Goal: Task Accomplishment & Management: Manage account settings

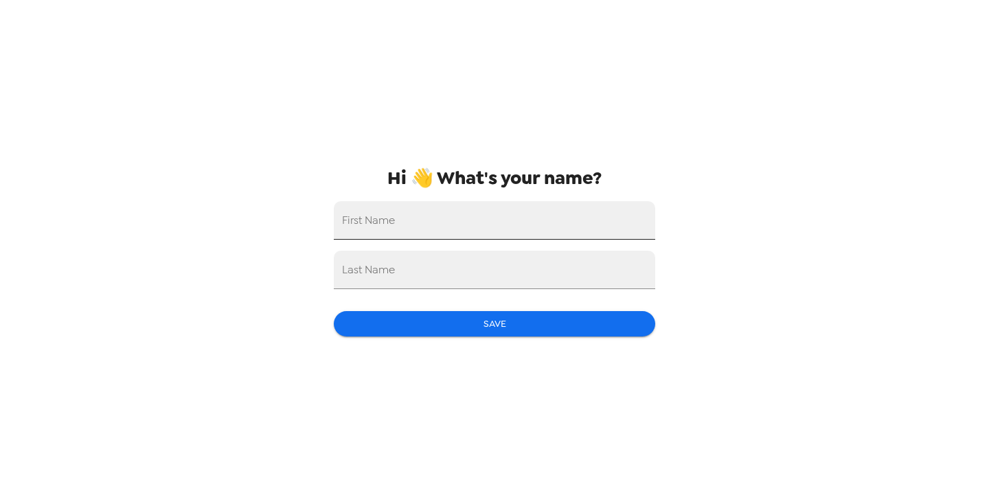
click at [434, 220] on input "First Name" at bounding box center [494, 220] width 321 height 38
type input "[PERSON_NAME]"
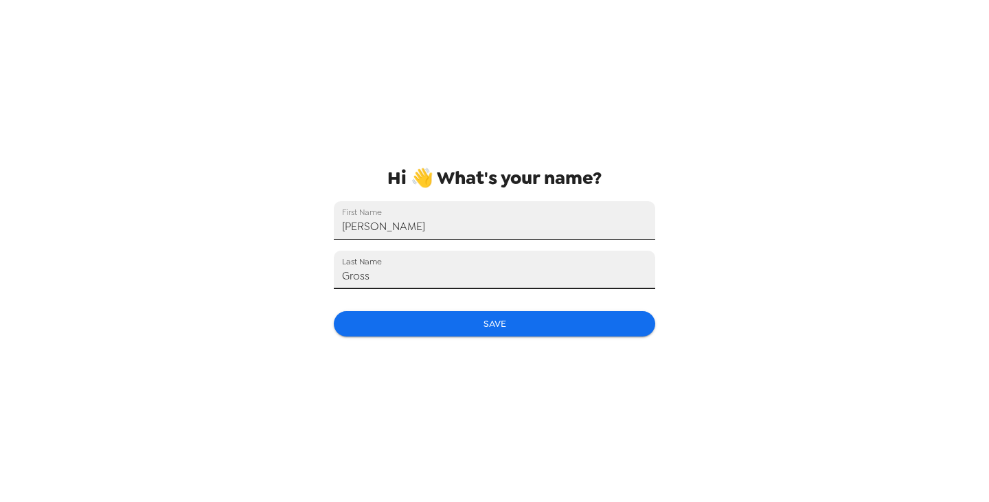
type input "Gross"
click at [448, 332] on button "Save" at bounding box center [494, 323] width 321 height 25
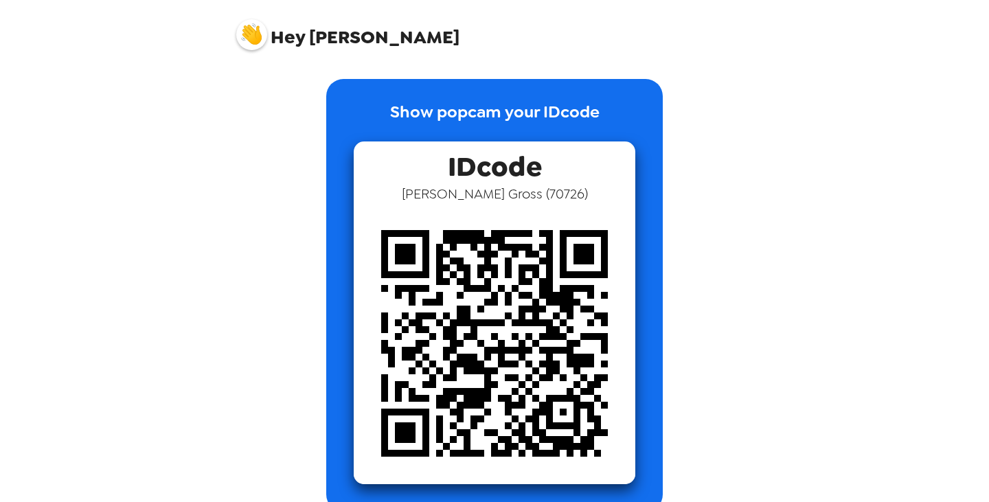
click at [247, 31] on img at bounding box center [251, 34] width 31 height 31
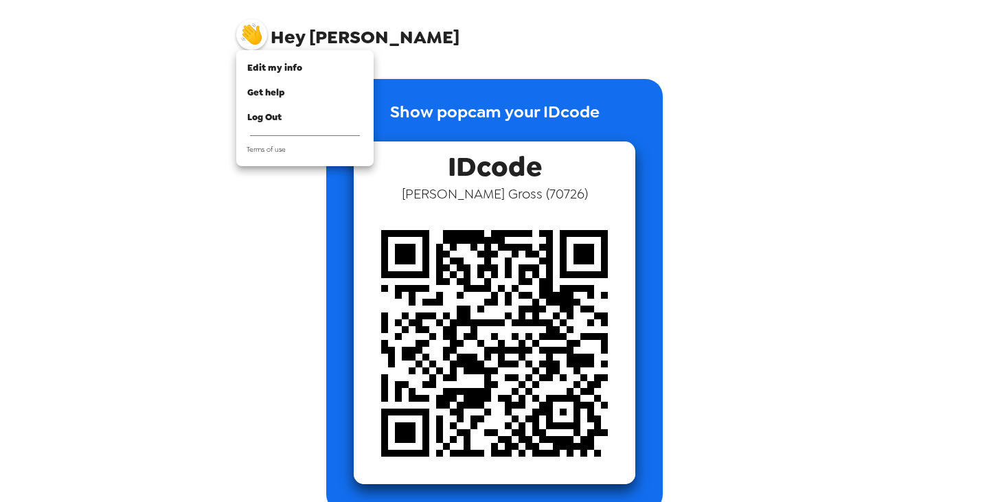
click at [166, 36] on div at bounding box center [494, 251] width 989 height 502
